Goal: Task Accomplishment & Management: Manage account settings

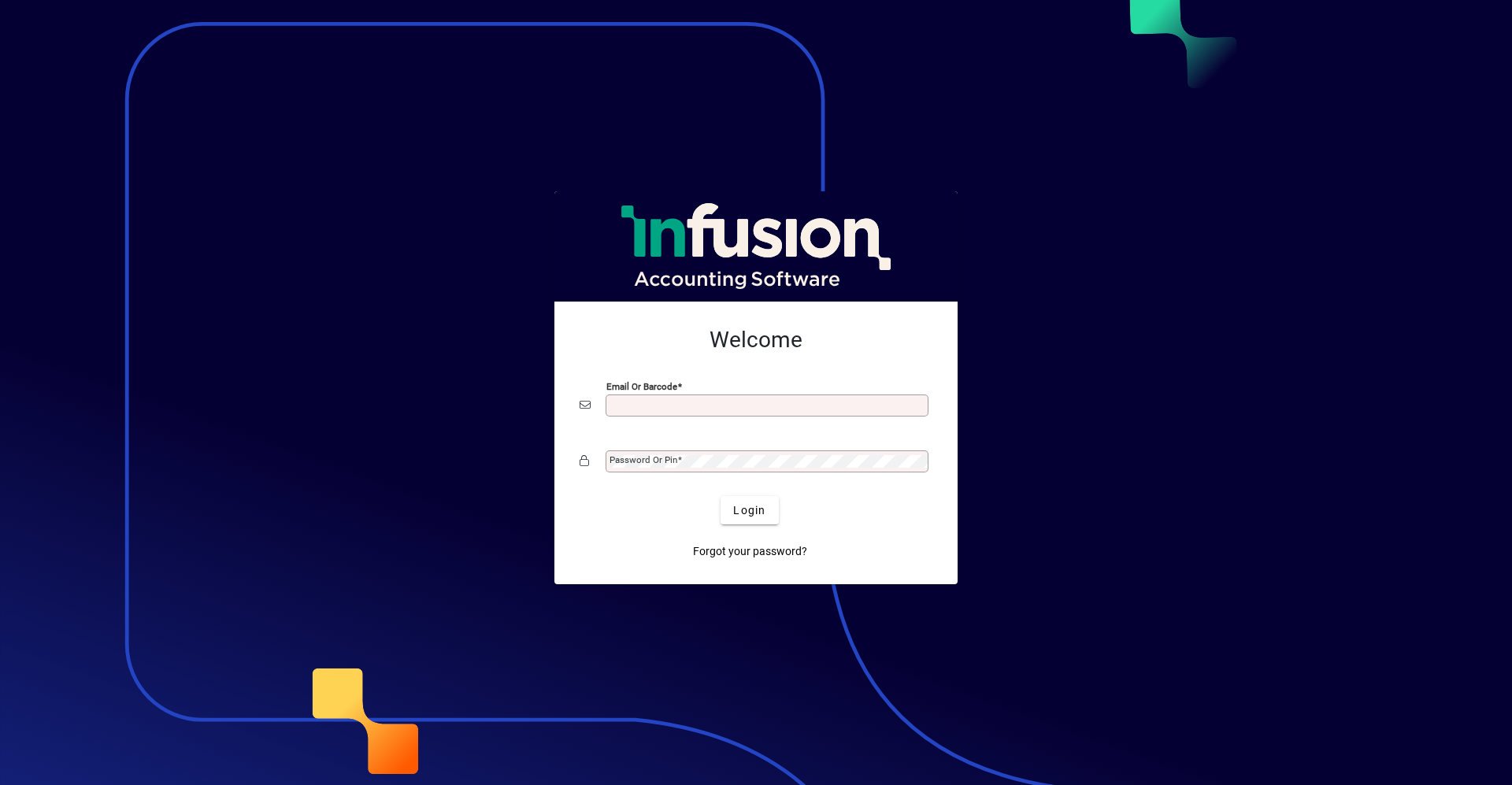
click at [656, 405] on input "Email or Barcode" at bounding box center [769, 405] width 318 height 13
click at [666, 406] on input "Email or Barcode" at bounding box center [769, 405] width 318 height 13
type input "**********"
click at [721, 496] on button "Login" at bounding box center [750, 510] width 58 height 28
